Goal: Task Accomplishment & Management: Manage account settings

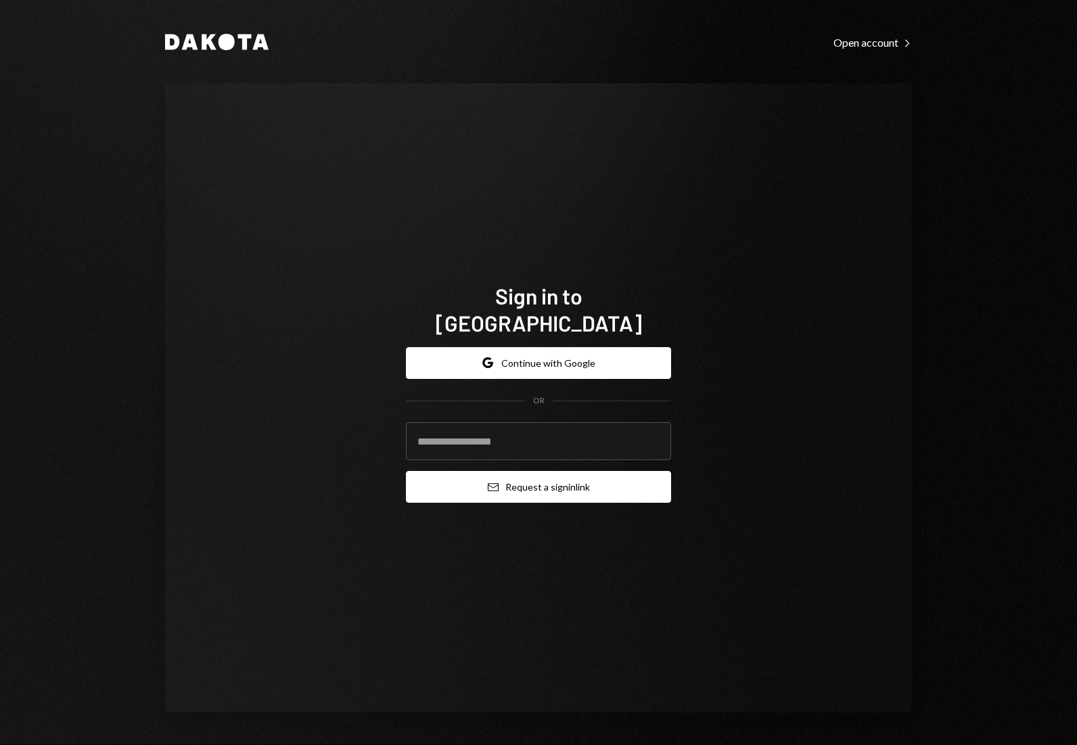
click at [582, 479] on button "Email Request a sign in link" at bounding box center [538, 487] width 265 height 32
type input "**********"
click at [552, 476] on button "Email Request a sign in link" at bounding box center [538, 487] width 265 height 32
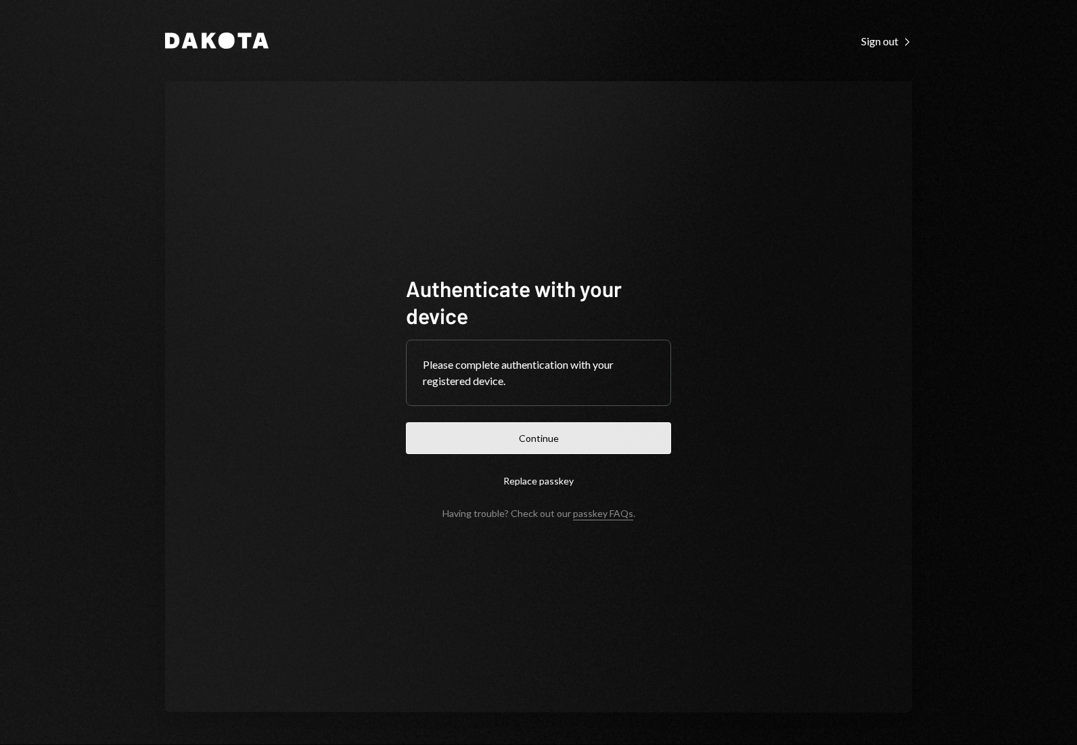
click at [536, 451] on button "Continue" at bounding box center [538, 438] width 265 height 32
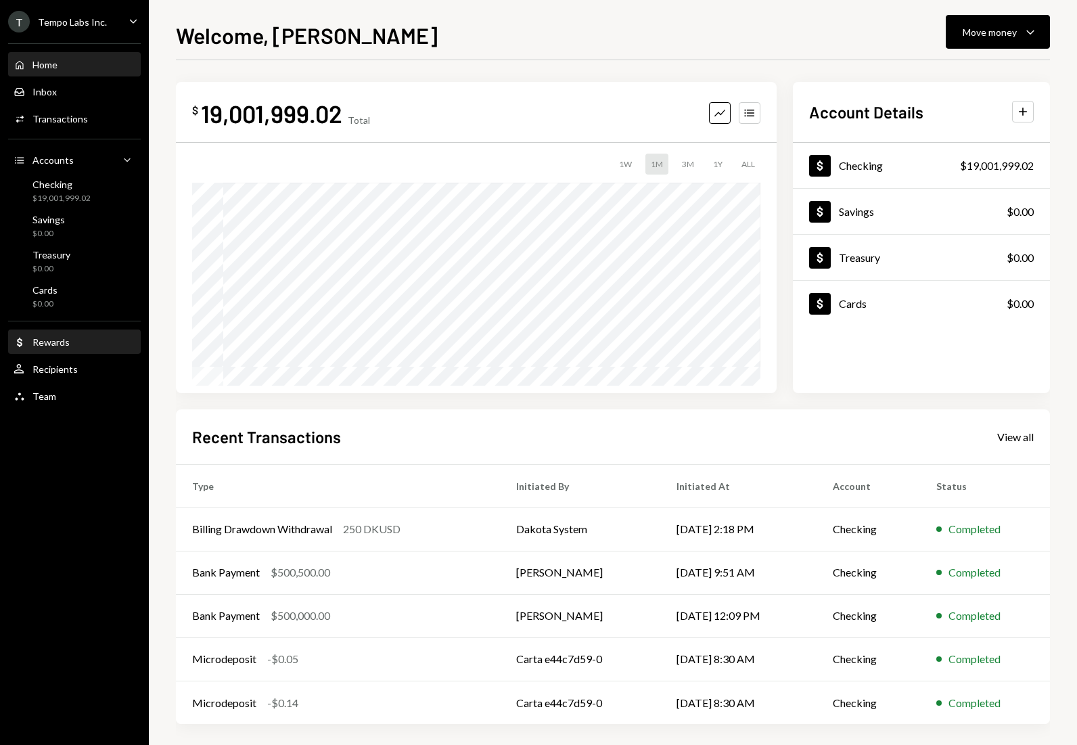
click at [62, 351] on div "Dollar Rewards" at bounding box center [75, 342] width 122 height 23
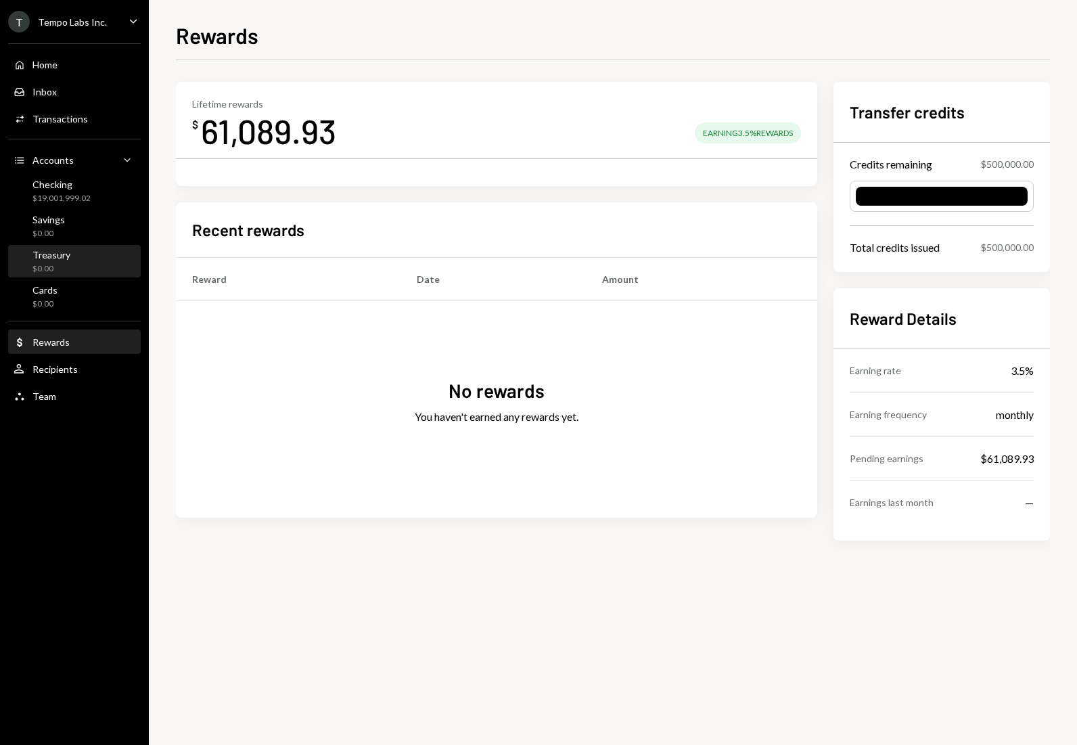
click at [75, 250] on div "Treasury $0.00" at bounding box center [75, 262] width 122 height 26
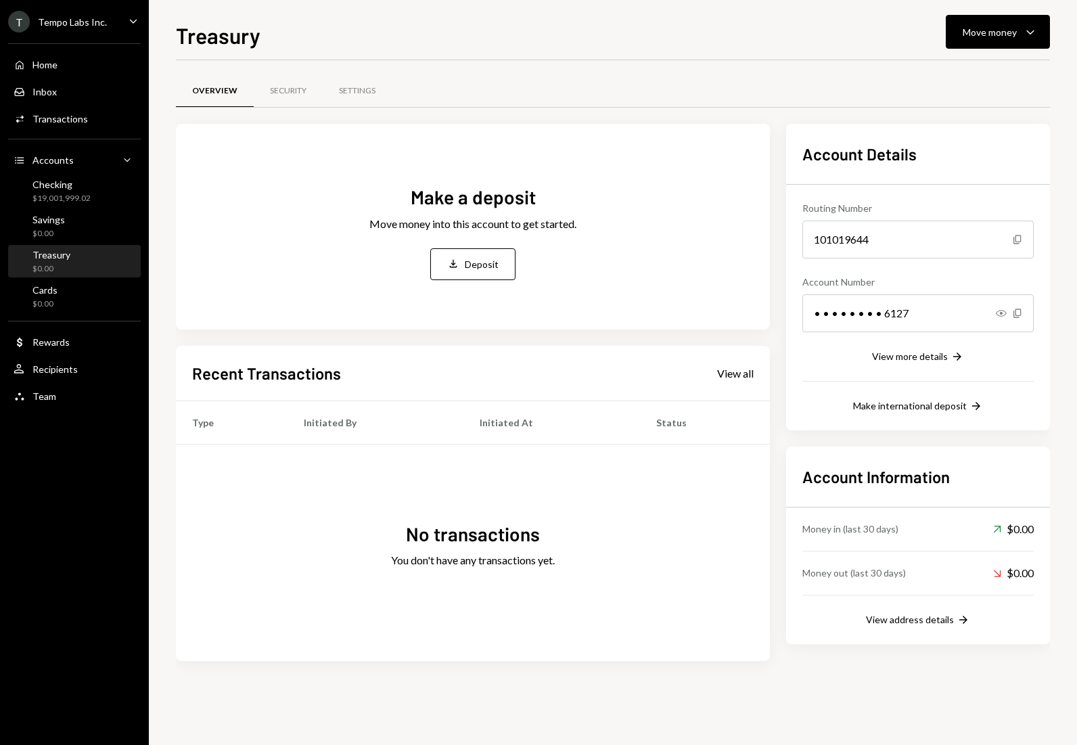
click at [108, 18] on div "T Tempo Labs Inc. Caret Down" at bounding box center [74, 22] width 149 height 22
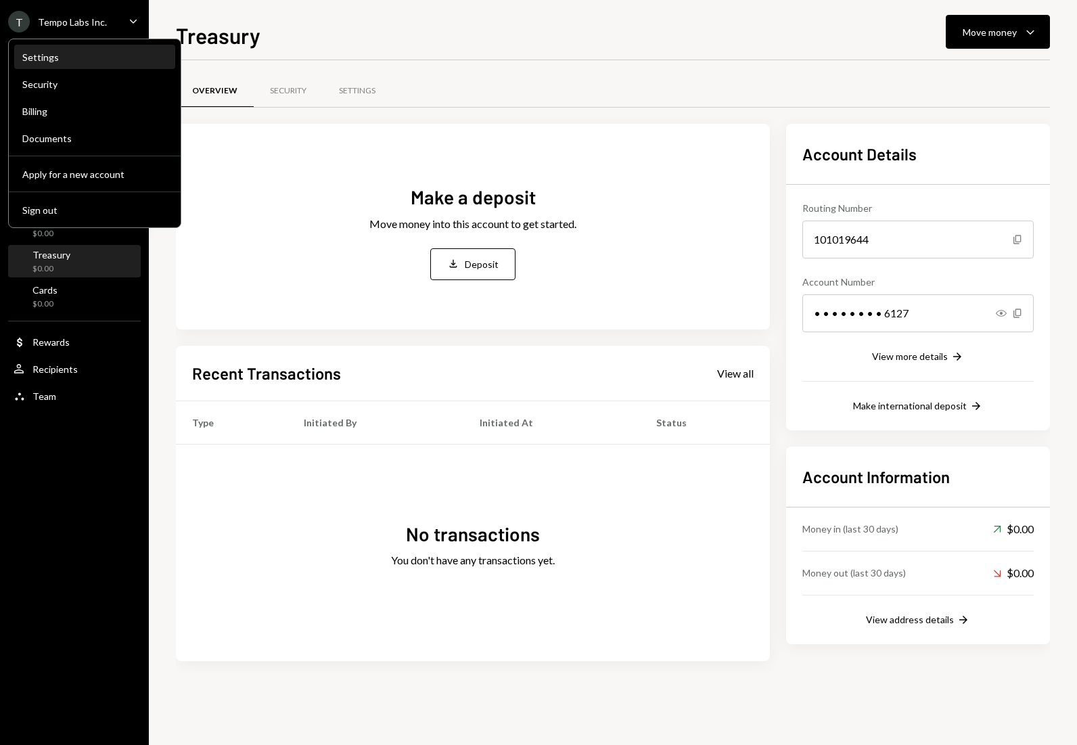
click at [85, 47] on div "Settings" at bounding box center [94, 57] width 145 height 23
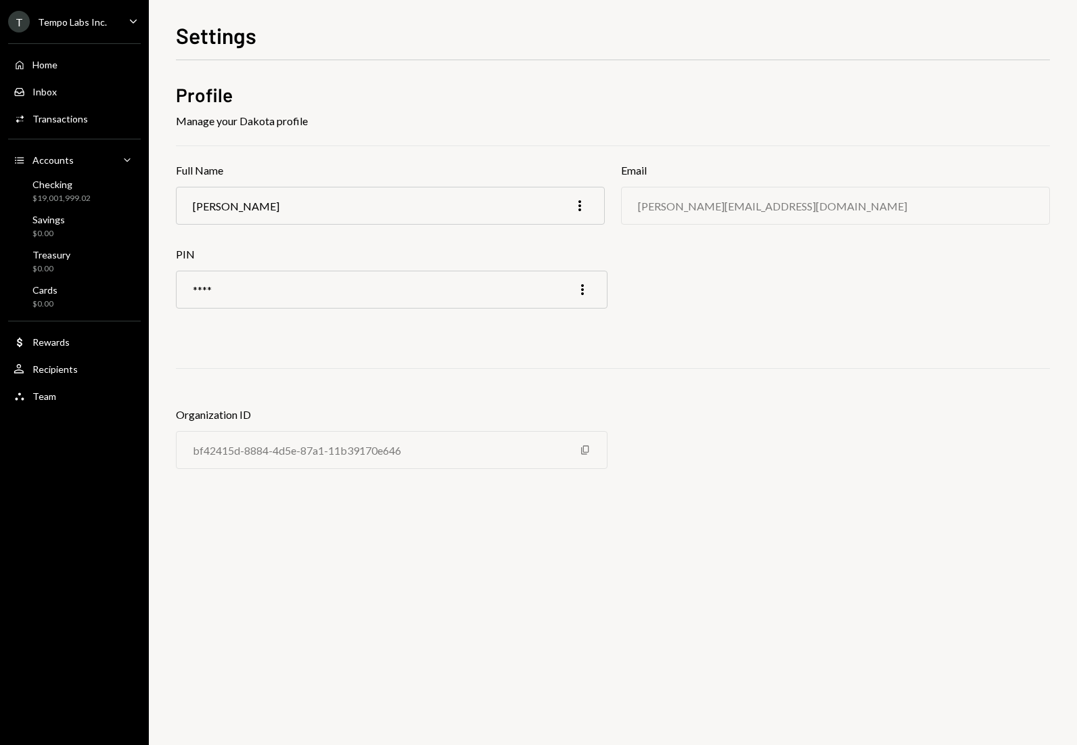
click at [90, 32] on ul "T Tempo Labs Inc. Caret Down Home Home Inbox Inbox Activities Transactions Acco…" at bounding box center [74, 205] width 149 height 411
click at [91, 24] on div "Tempo Labs Inc." at bounding box center [72, 22] width 69 height 12
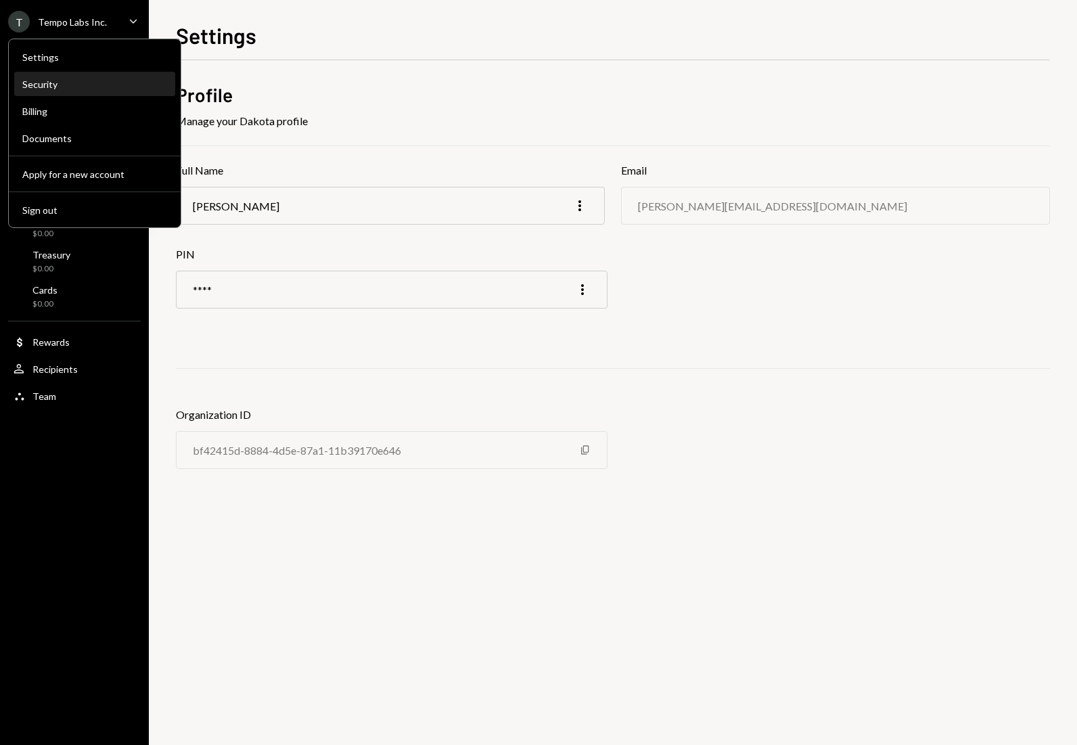
click at [79, 77] on div "Security" at bounding box center [94, 84] width 145 height 23
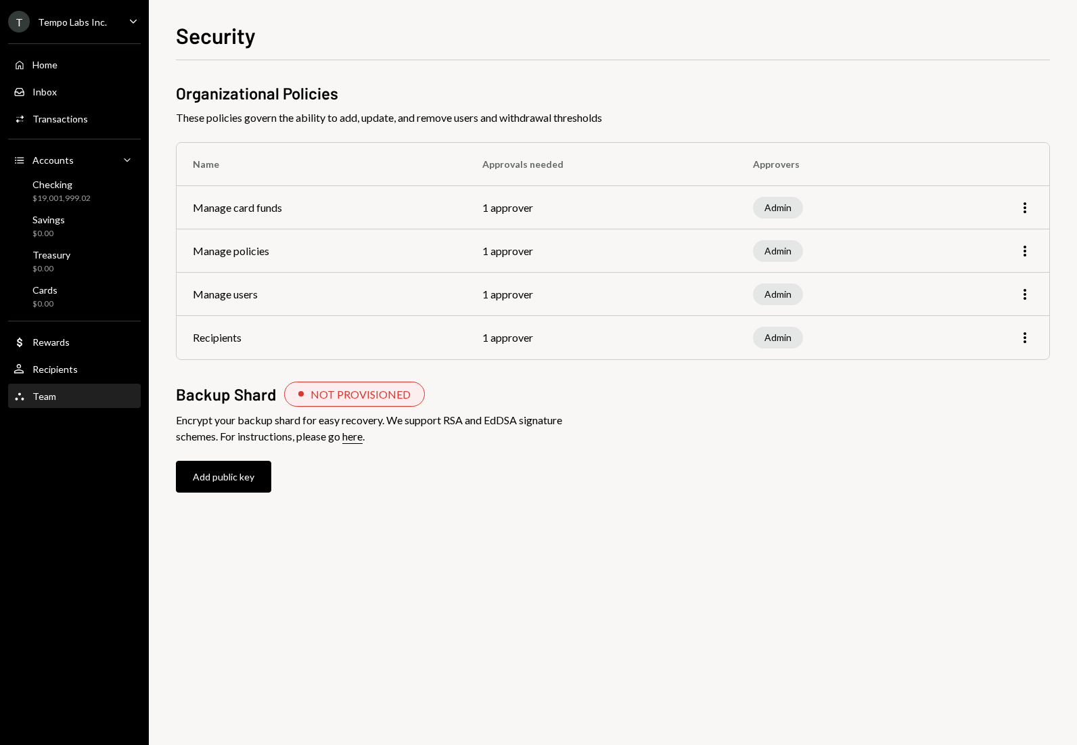
click at [112, 391] on div "Team Team" at bounding box center [75, 397] width 122 height 12
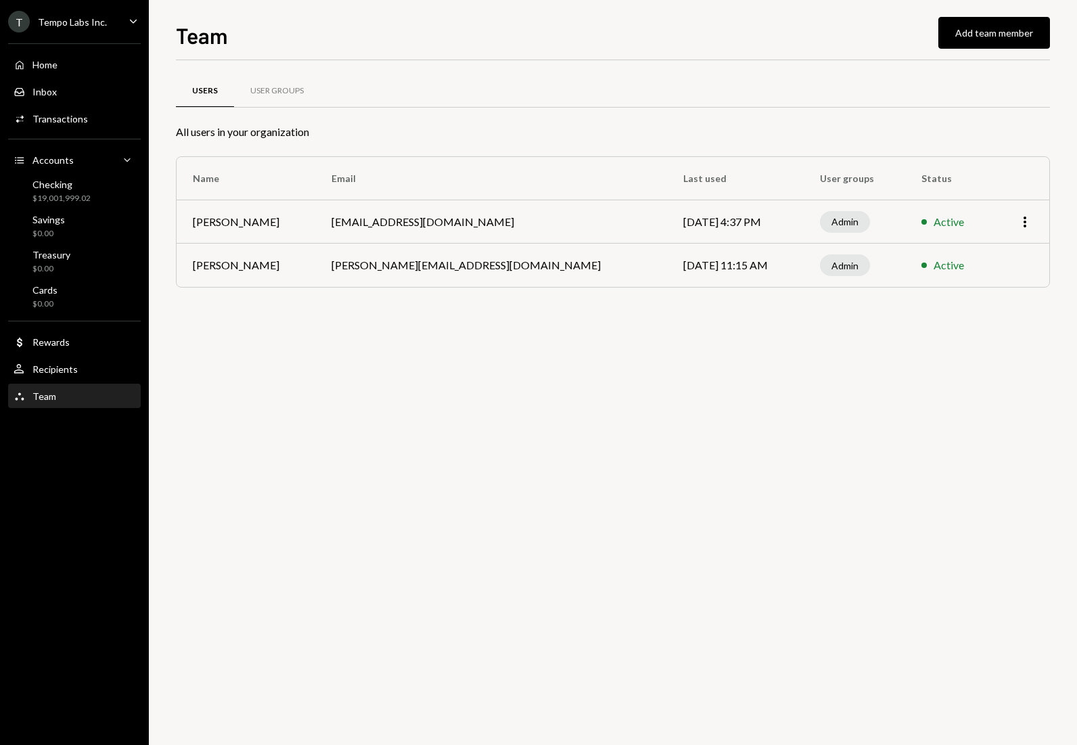
click at [642, 361] on div "Users User Groups All users in your organization Name Email Last used User grou…" at bounding box center [613, 402] width 874 height 685
click at [269, 88] on div "User Groups" at bounding box center [276, 91] width 53 height 12
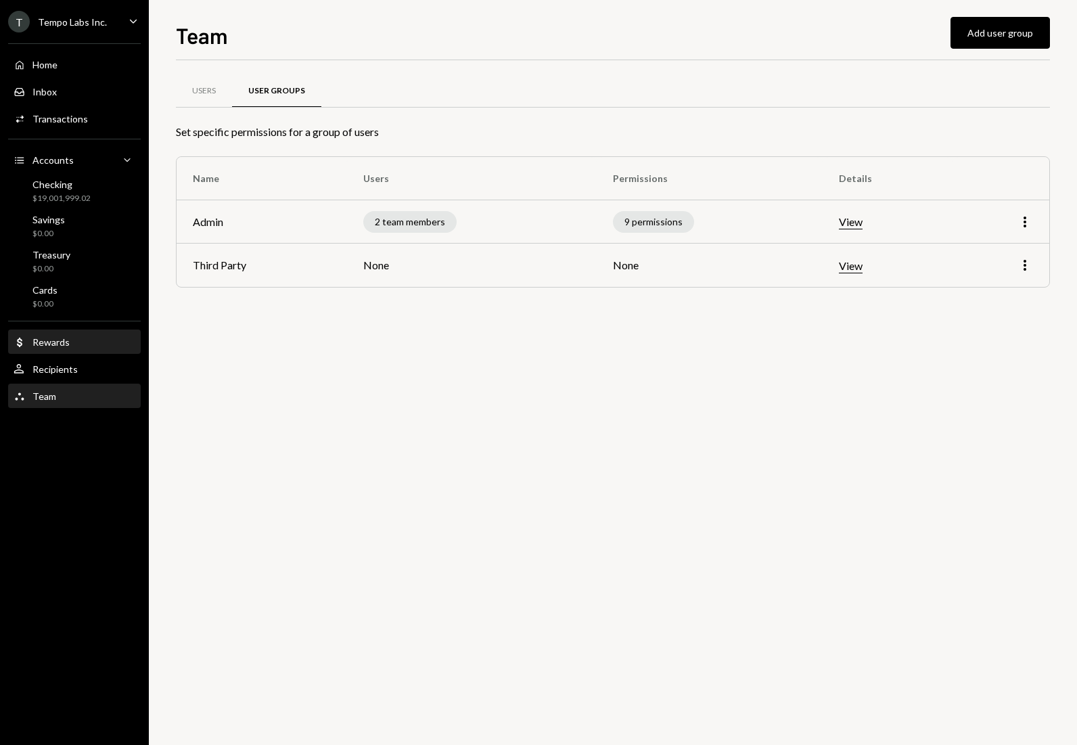
click at [88, 350] on div "Dollar Rewards" at bounding box center [75, 342] width 122 height 23
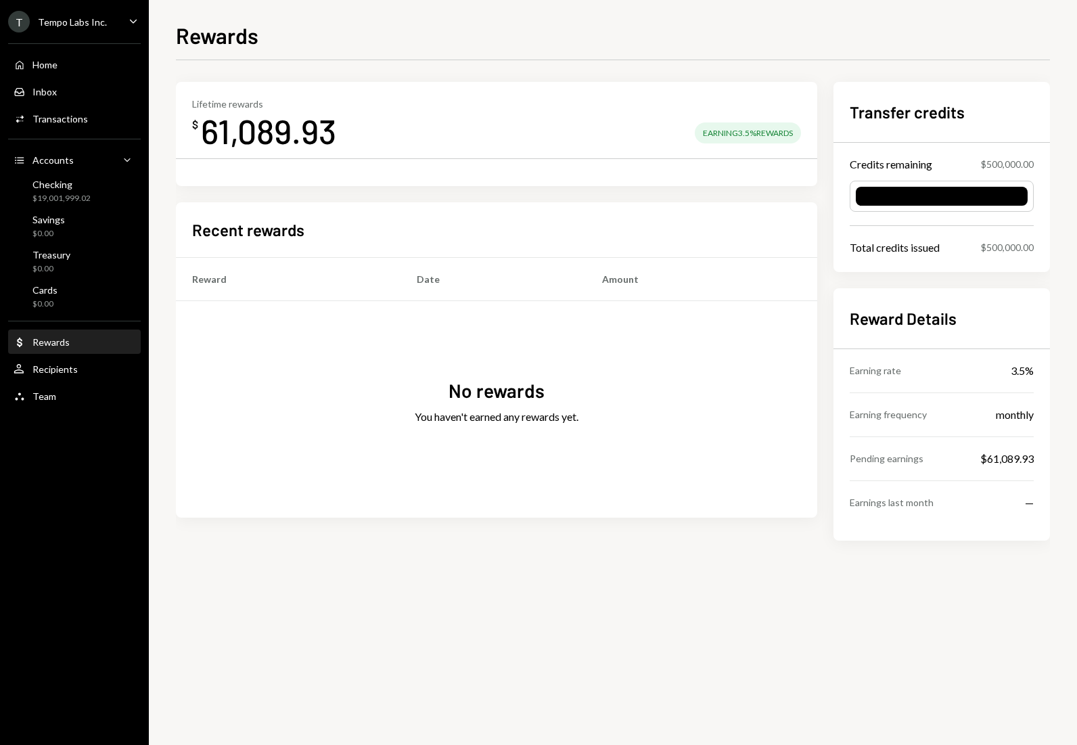
click at [104, 25] on div "T Tempo Labs Inc. Caret Down" at bounding box center [74, 22] width 149 height 22
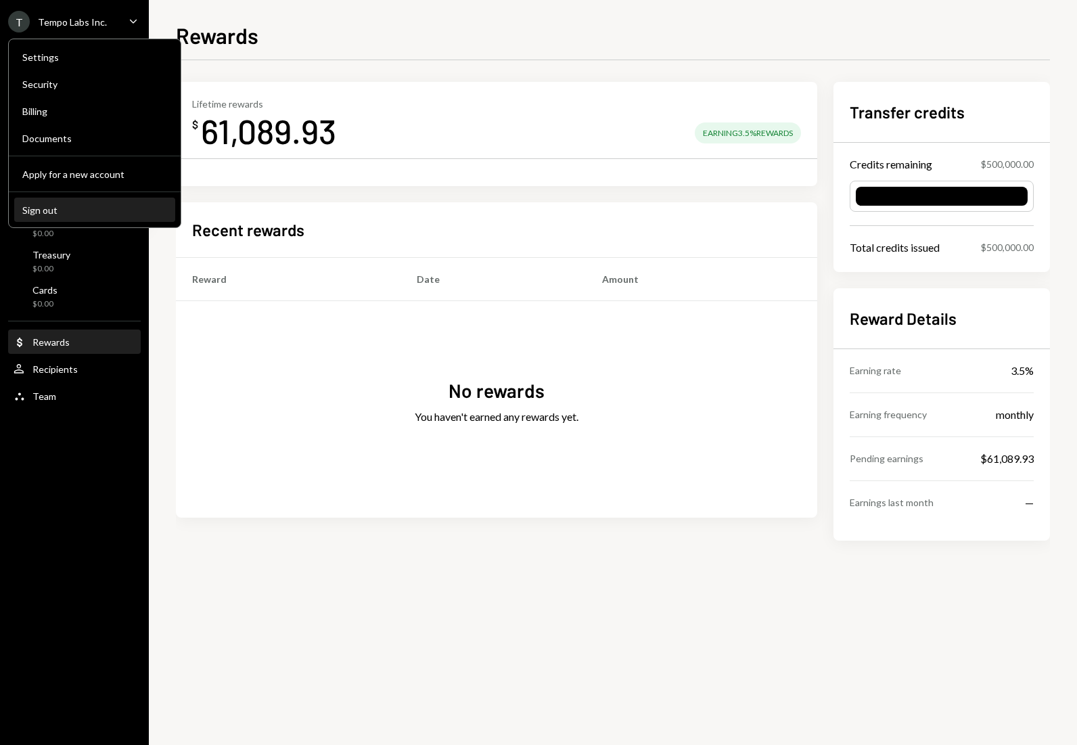
click at [87, 205] on div "Sign out" at bounding box center [94, 210] width 145 height 12
